Goal: Information Seeking & Learning: Learn about a topic

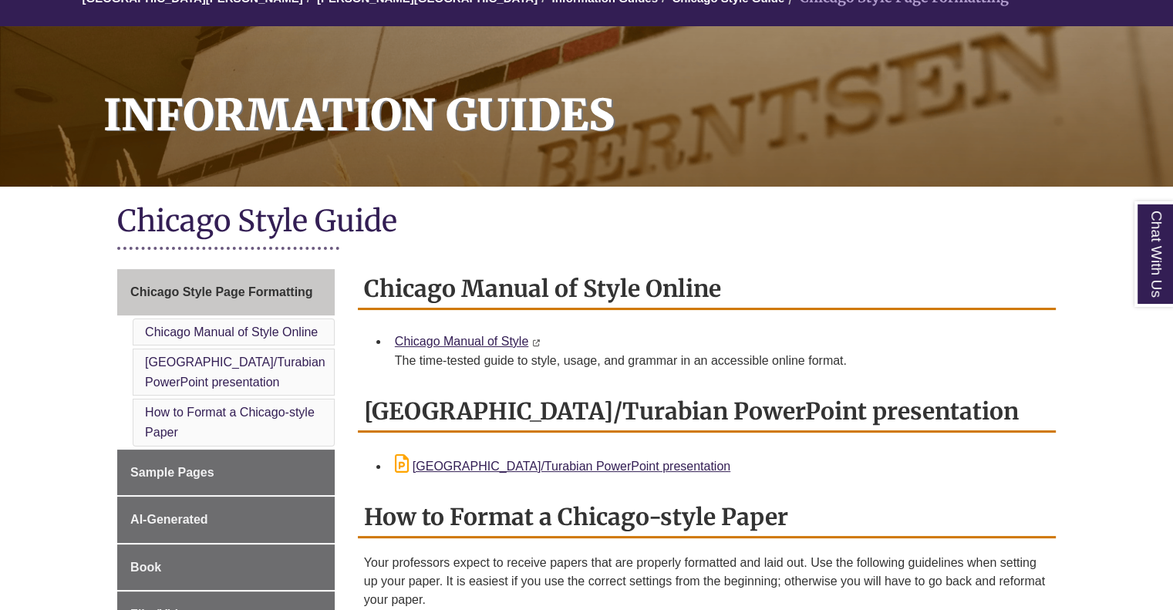
scroll to position [231, 0]
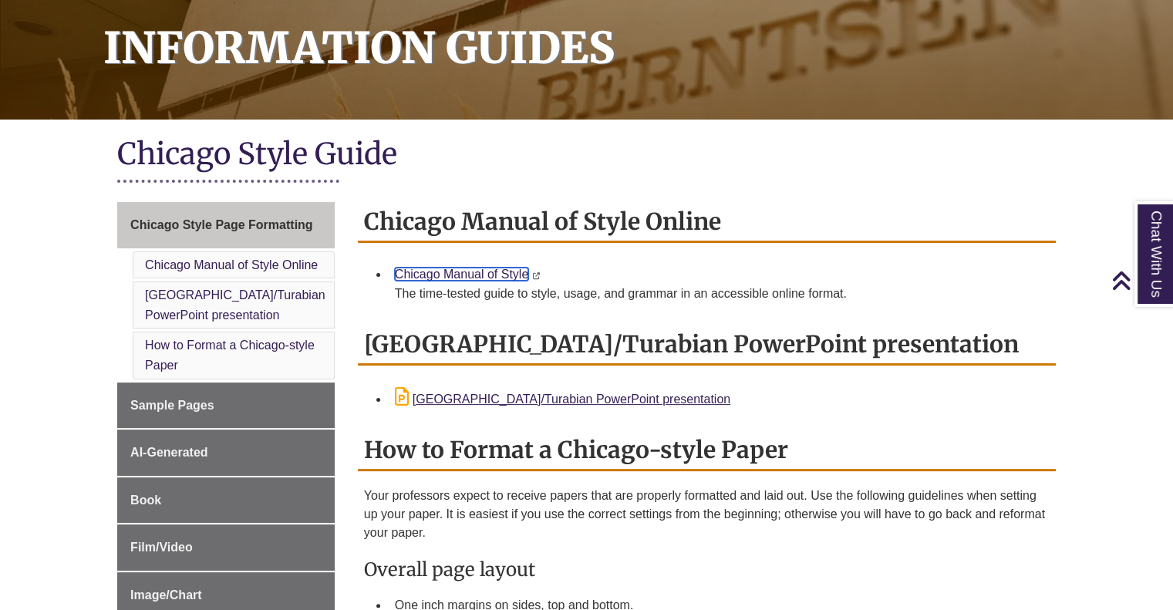
click at [450, 268] on link "Chicago Manual of Style" at bounding box center [461, 274] width 133 height 13
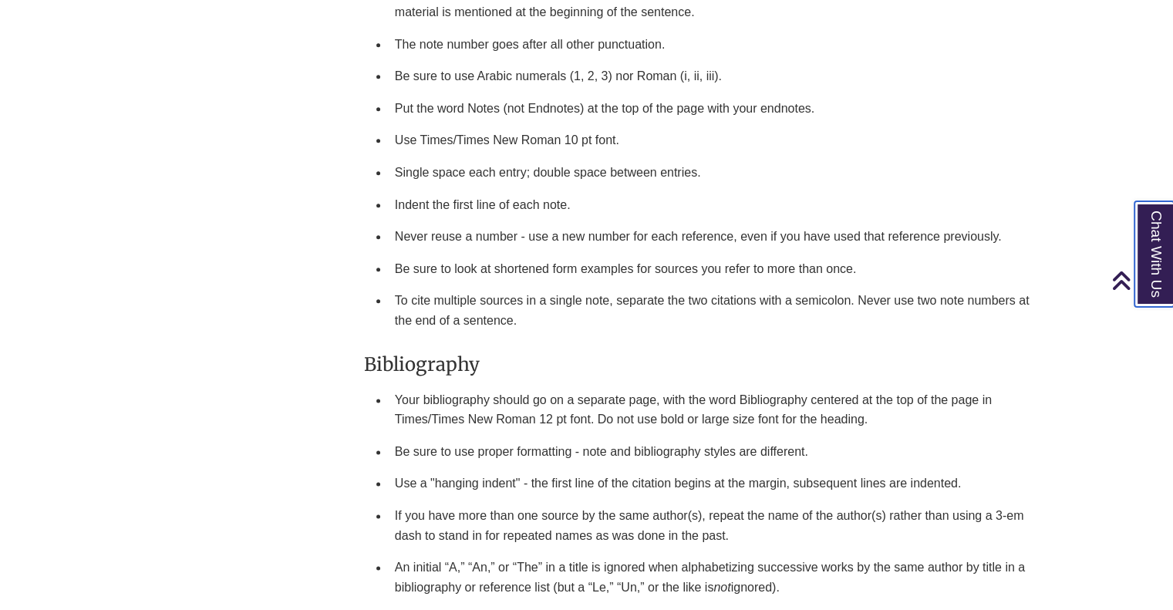
scroll to position [1852, 0]
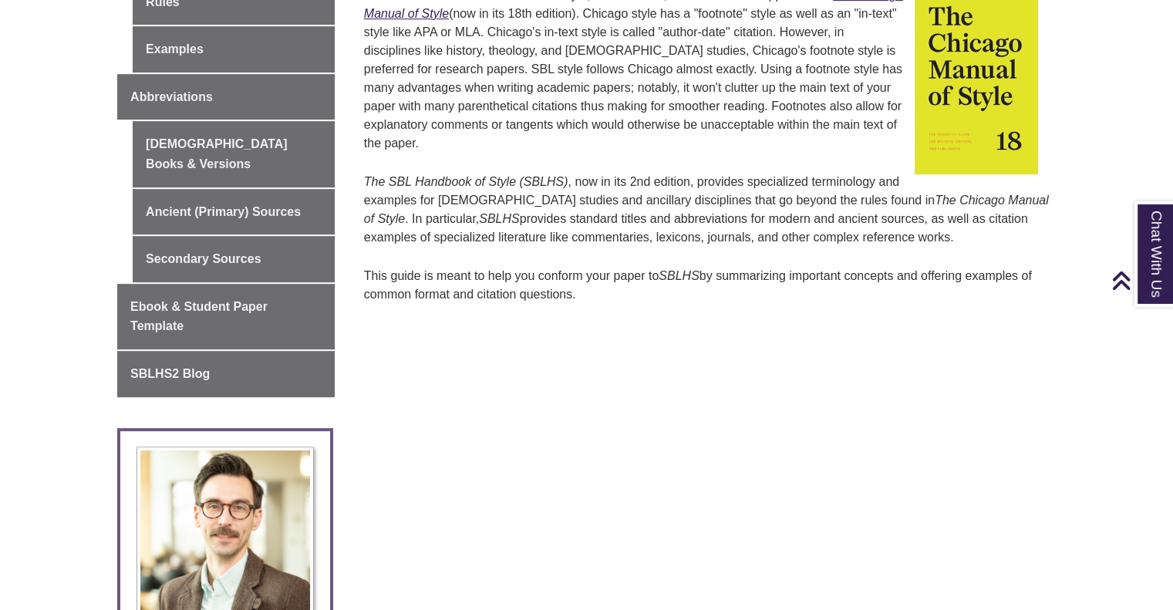
scroll to position [849, 0]
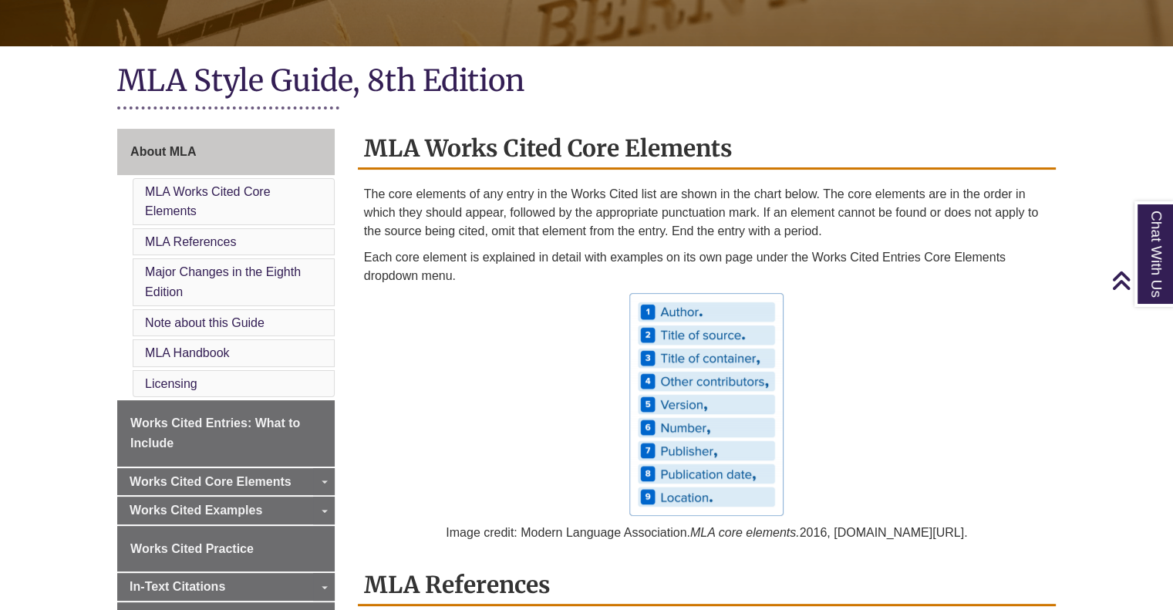
scroll to position [77, 0]
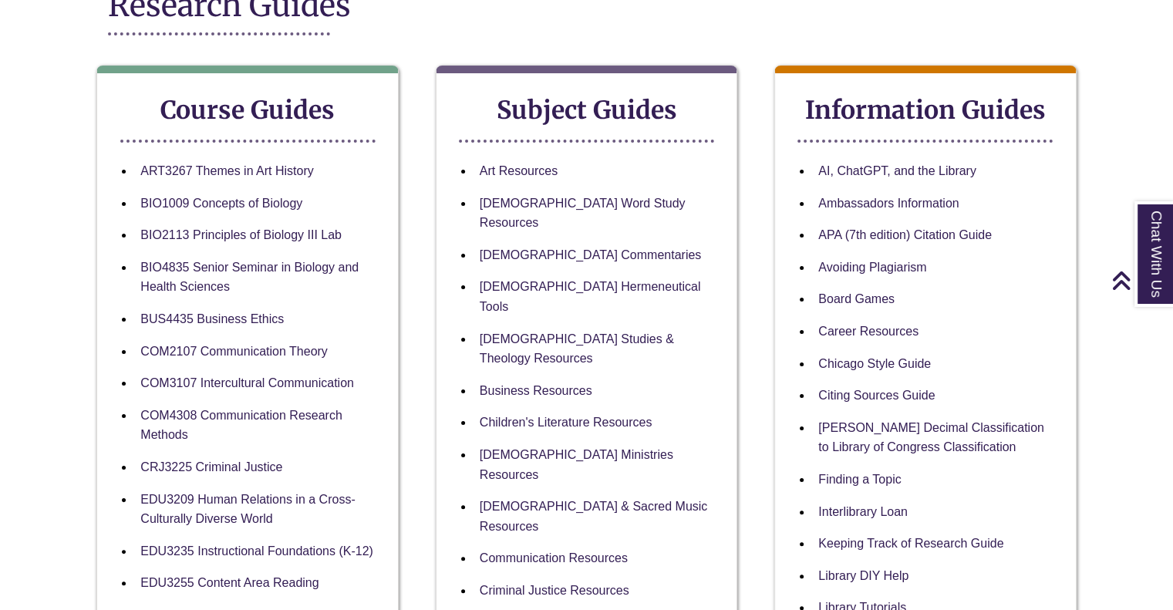
scroll to position [231, 0]
